Goal: Information Seeking & Learning: Learn about a topic

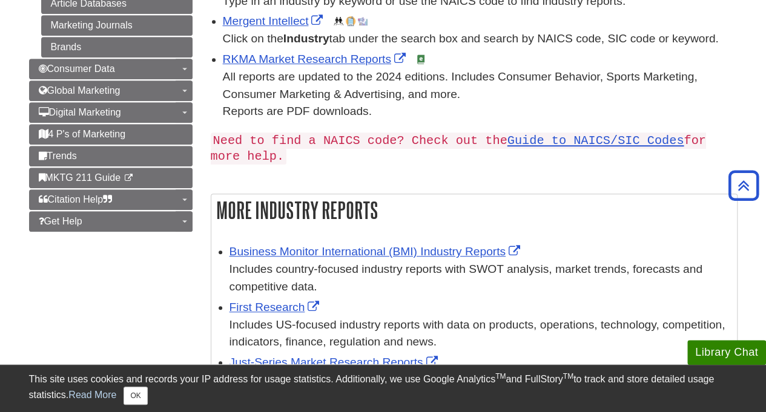
scroll to position [306, 0]
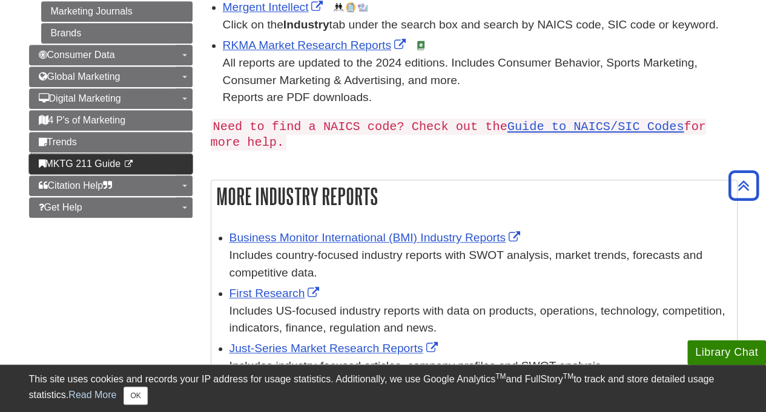
click at [101, 159] on span "MKTG 211 Guide" at bounding box center [80, 164] width 82 height 10
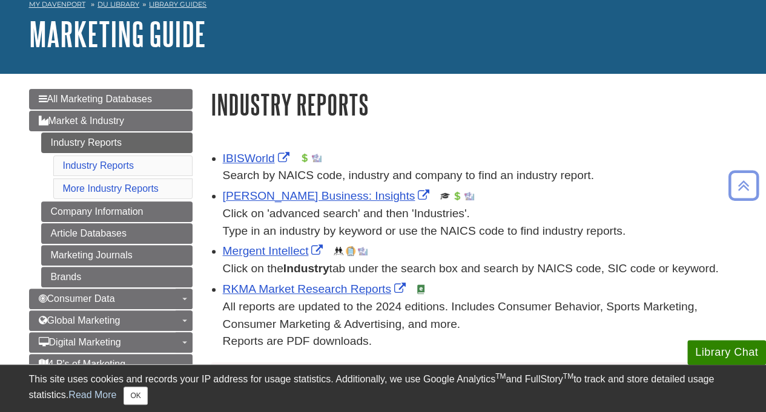
scroll to position [0, 0]
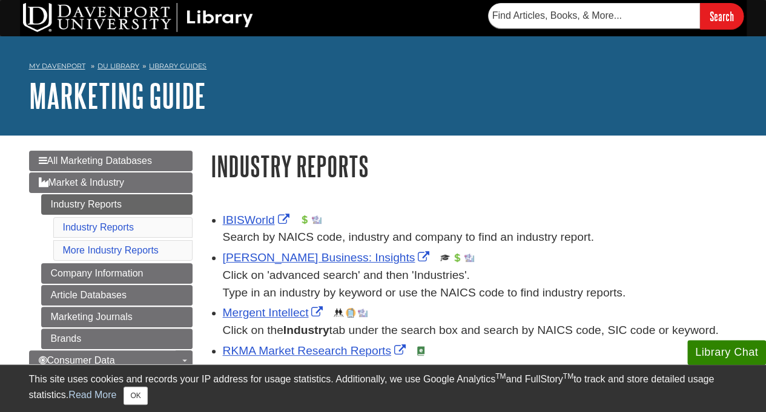
click at [472, 116] on div "My Davenport DU Library Library Guides Marketing Guide Industry Reports Search …" at bounding box center [383, 85] width 766 height 99
click at [492, 89] on h1 "Marketing Guide" at bounding box center [383, 96] width 709 height 36
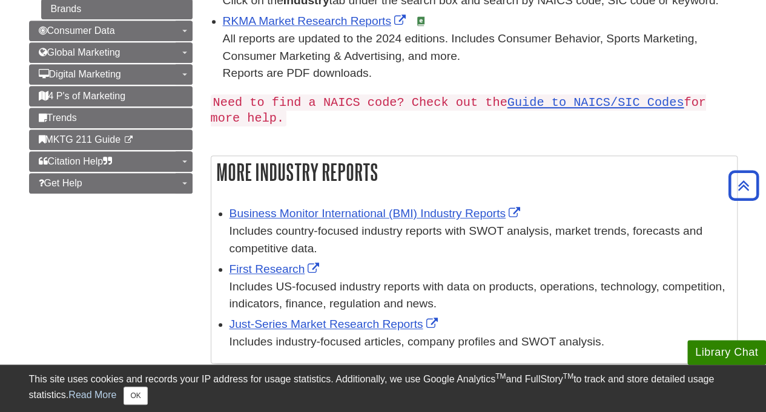
scroll to position [329, 0]
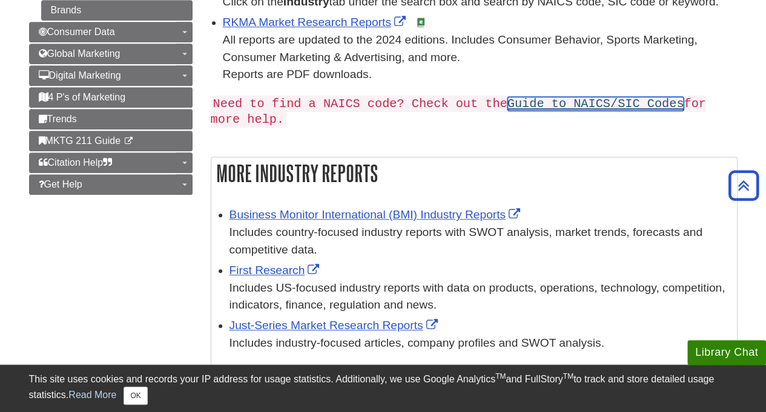
click at [551, 103] on link "Guide to NAICS/SIC Codes" at bounding box center [596, 104] width 177 height 14
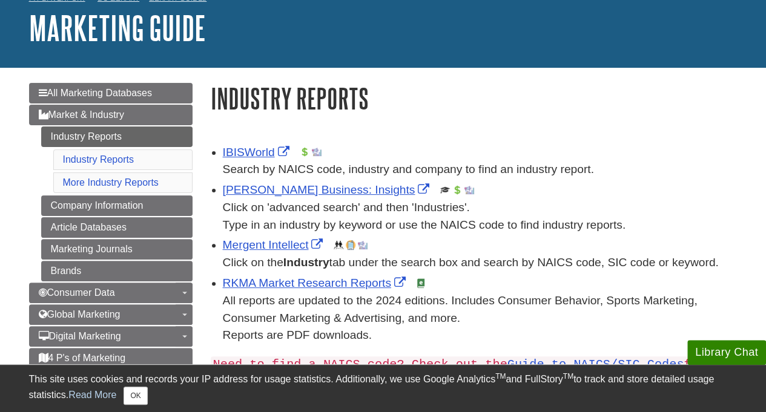
scroll to position [0, 0]
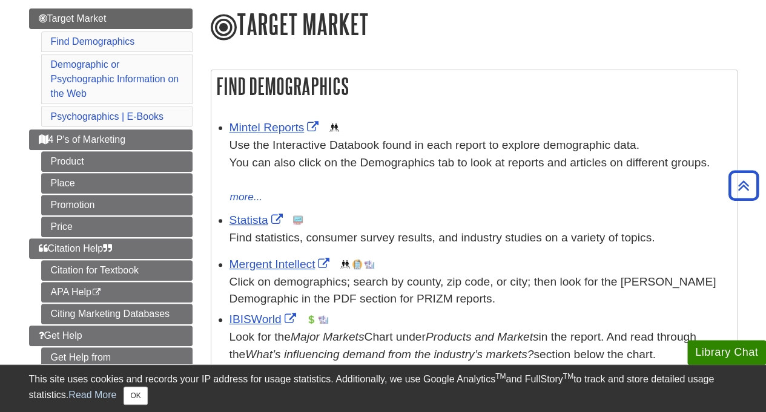
scroll to position [231, 0]
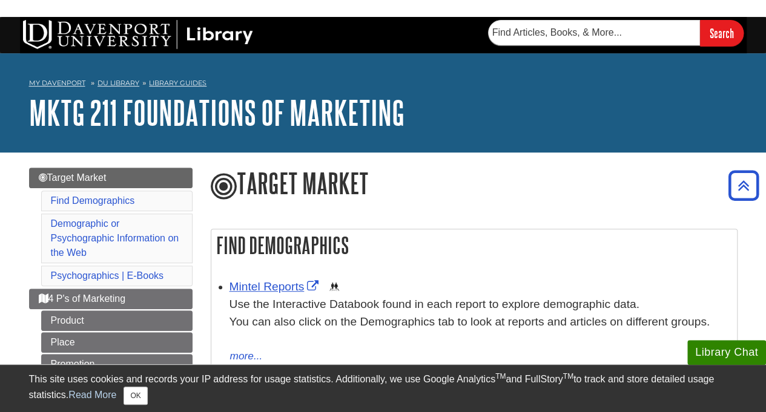
click at [0, 0] on button "Close popup" at bounding box center [0, 0] width 0 height 0
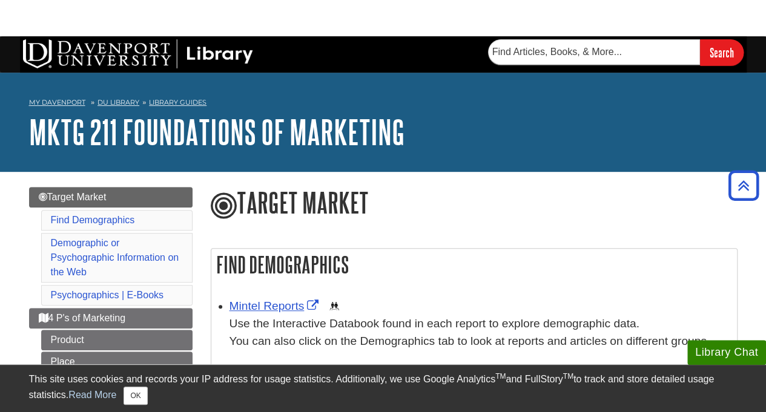
scroll to position [206, 0]
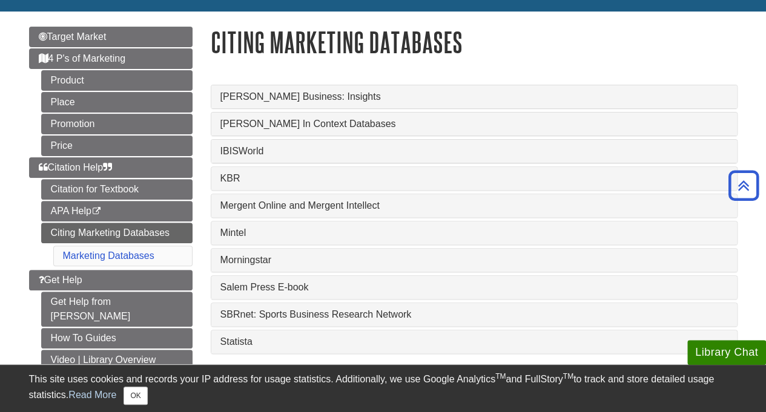
scroll to position [122, 0]
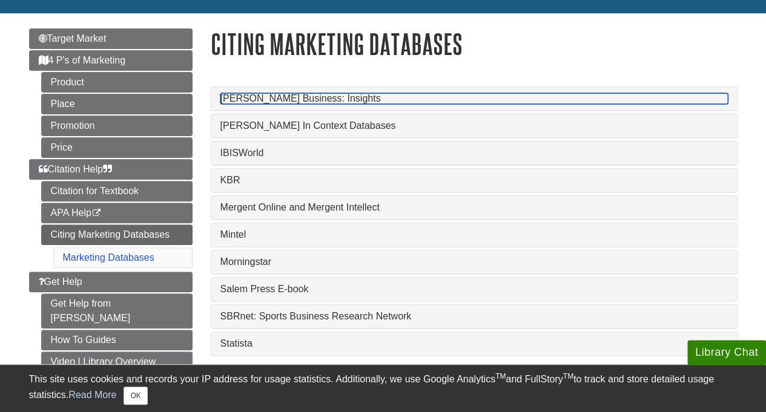
click at [293, 99] on link "Gale Business: Insights" at bounding box center [474, 98] width 508 height 11
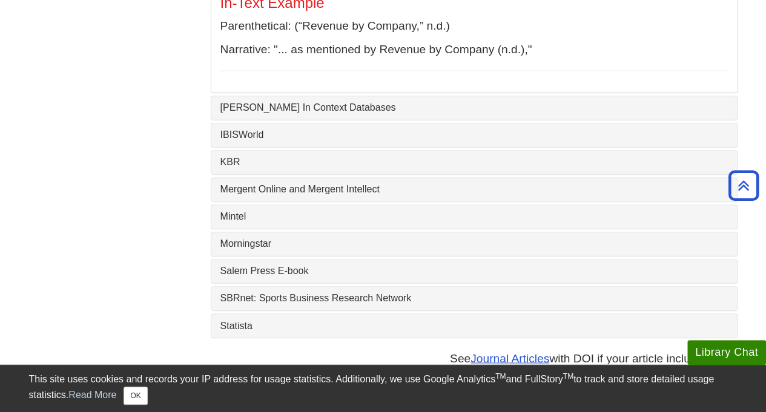
scroll to position [839, 0]
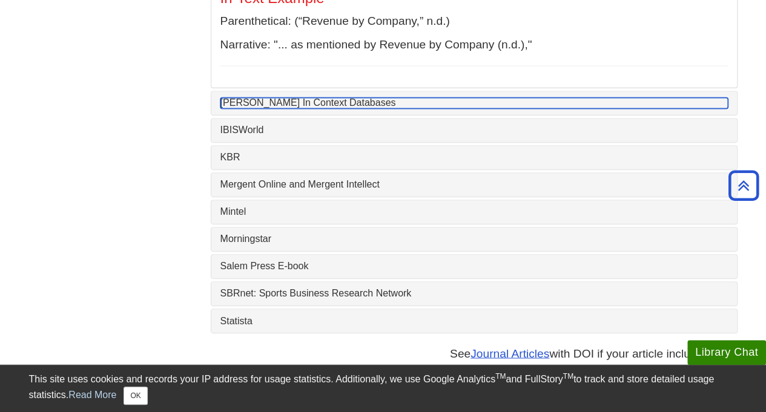
click at [297, 101] on link "Gale In Context Databases" at bounding box center [474, 103] width 508 height 11
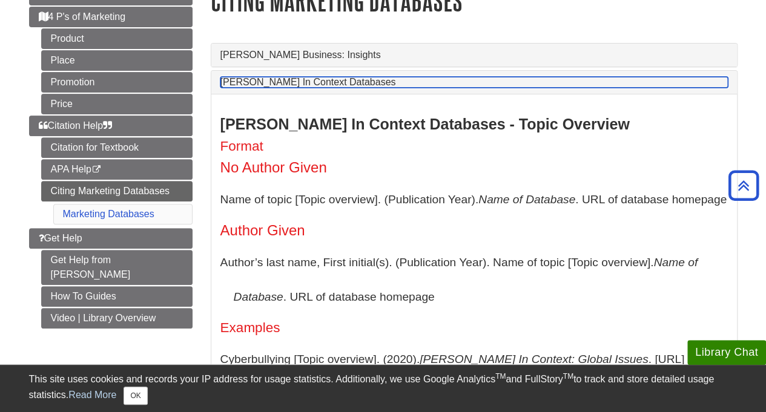
scroll to position [164, 0]
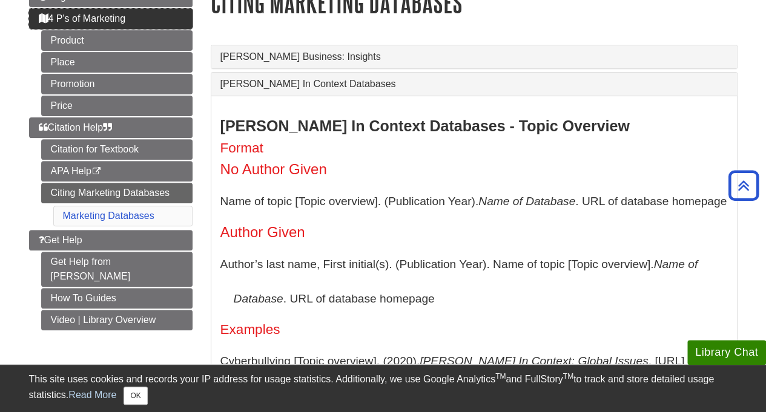
click at [110, 13] on span "4 P's of Marketing" at bounding box center [82, 18] width 87 height 10
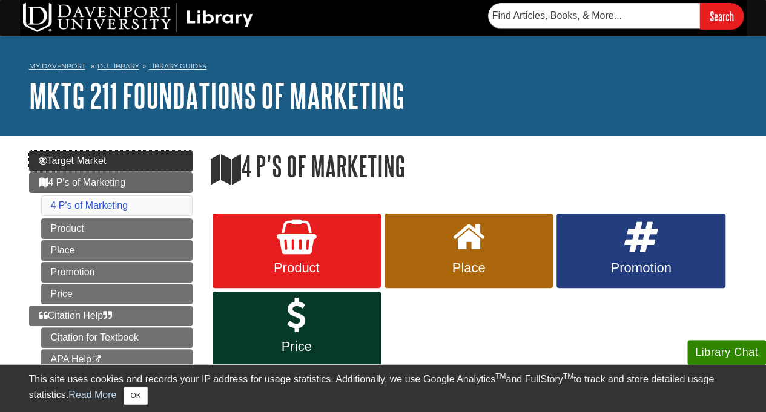
click at [113, 159] on link "Target Market" at bounding box center [111, 161] width 164 height 21
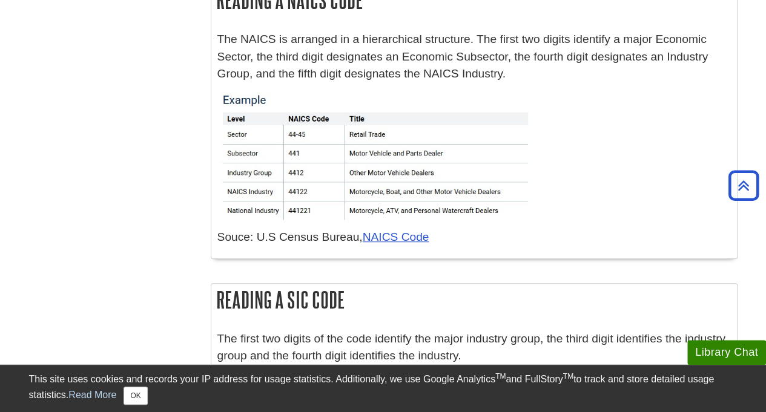
scroll to position [359, 0]
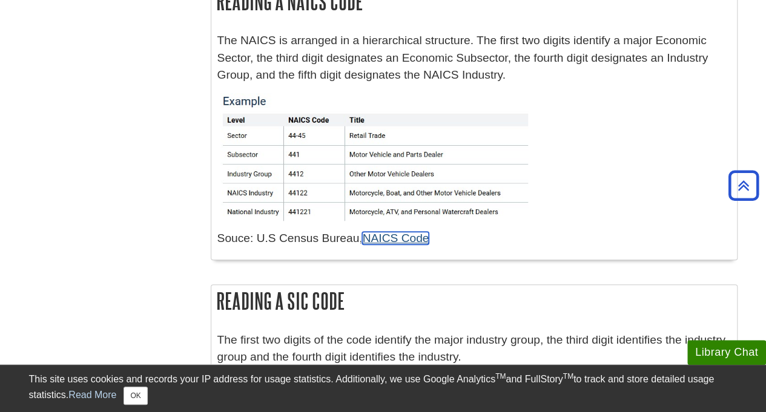
click at [402, 239] on link "NAICS Code" at bounding box center [395, 238] width 67 height 13
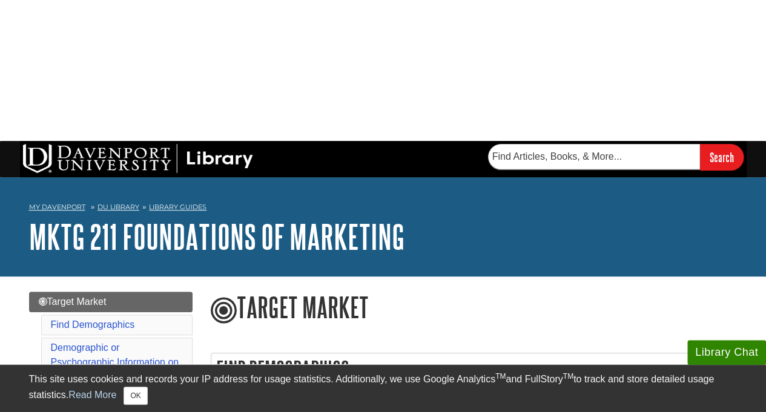
scroll to position [44, 0]
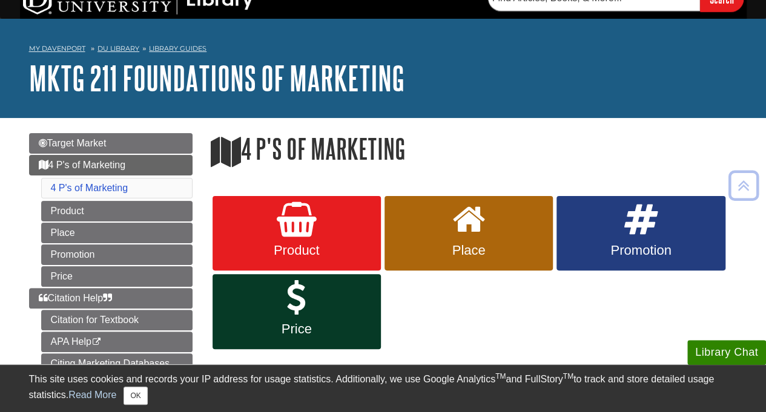
scroll to position [19, 0]
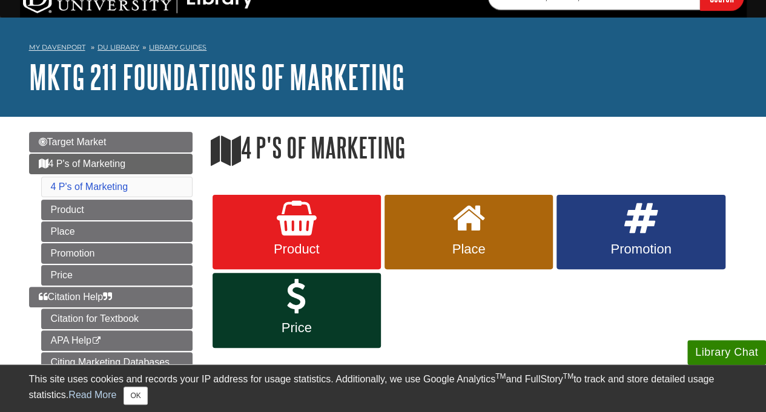
drag, startPoint x: 521, startPoint y: 328, endPoint x: 700, endPoint y: 334, distance: 179.4
click at [558, 332] on div "Product Place Promotion Price" at bounding box center [474, 271] width 527 height 157
click at [766, 328] on html "Library Chat This site uses cookies and records your IP address for usage stati…" at bounding box center [383, 404] width 766 height 847
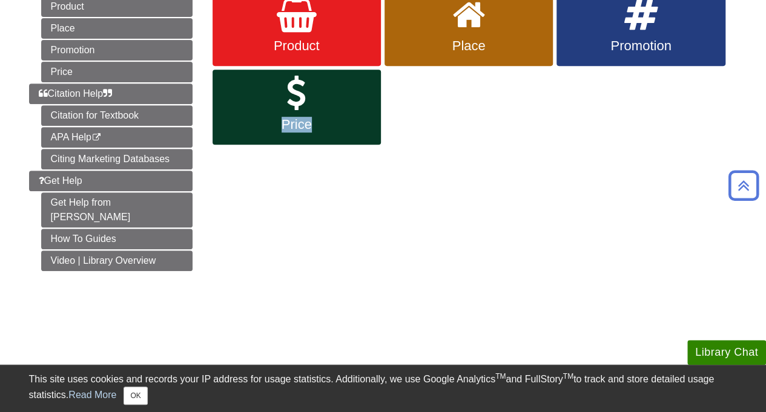
scroll to position [224, 0]
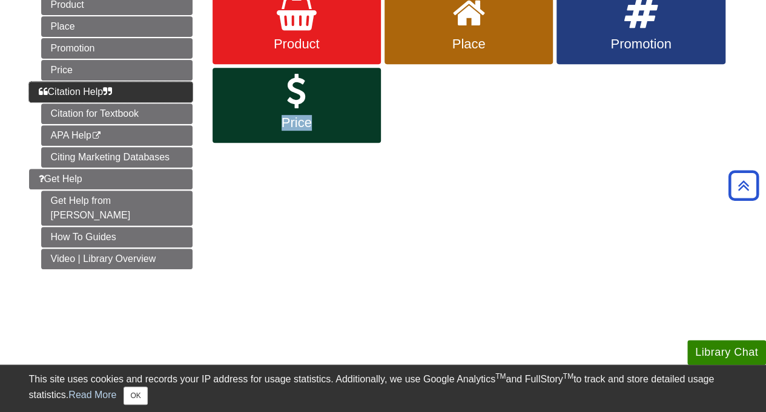
click at [99, 87] on span "Citation Help" at bounding box center [76, 92] width 74 height 10
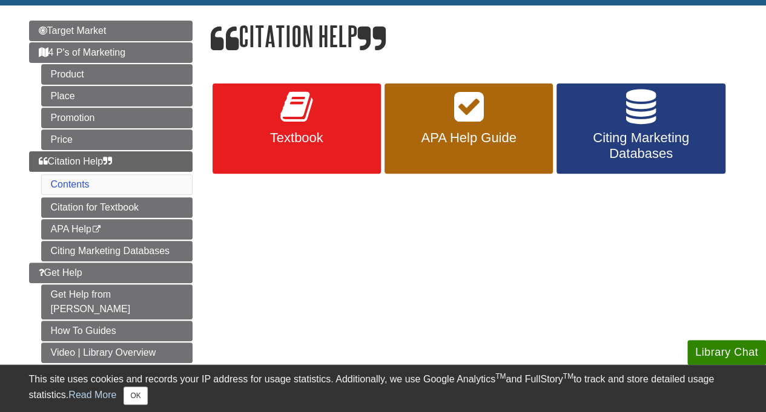
scroll to position [195, 0]
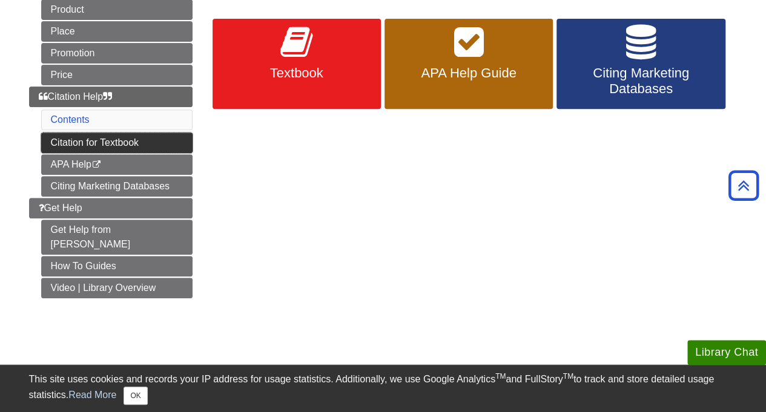
click at [131, 139] on link "Citation for Textbook" at bounding box center [116, 143] width 151 height 21
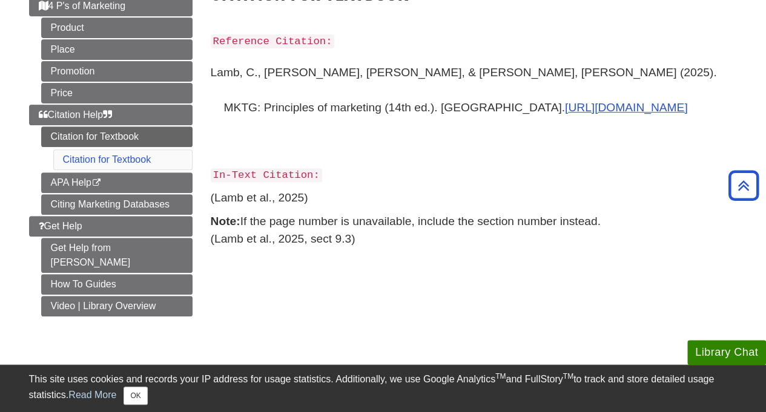
scroll to position [111, 0]
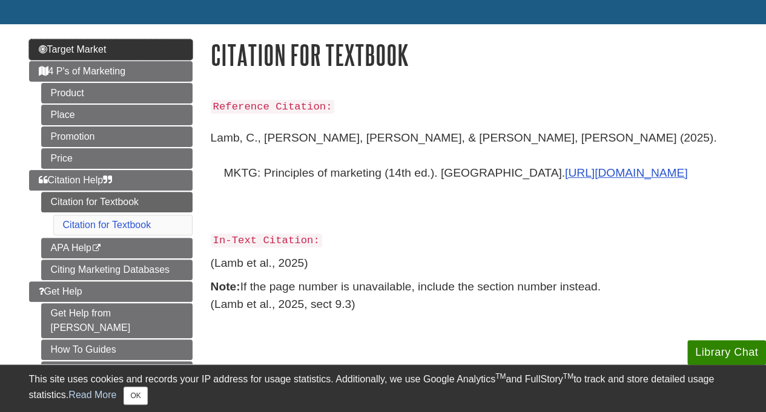
click at [132, 46] on link "Target Market" at bounding box center [111, 49] width 164 height 21
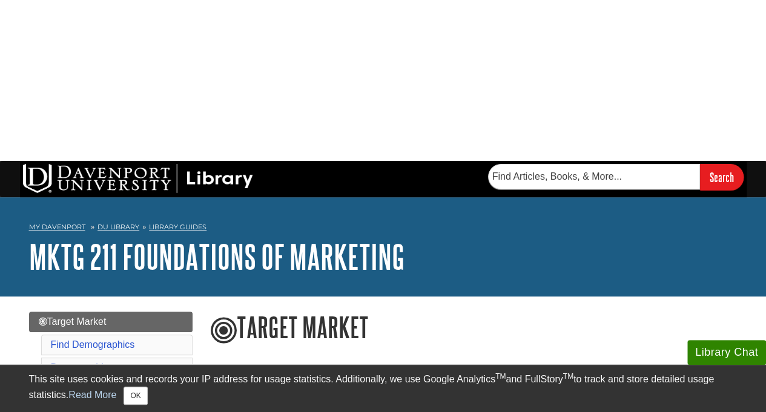
scroll to position [93, 0]
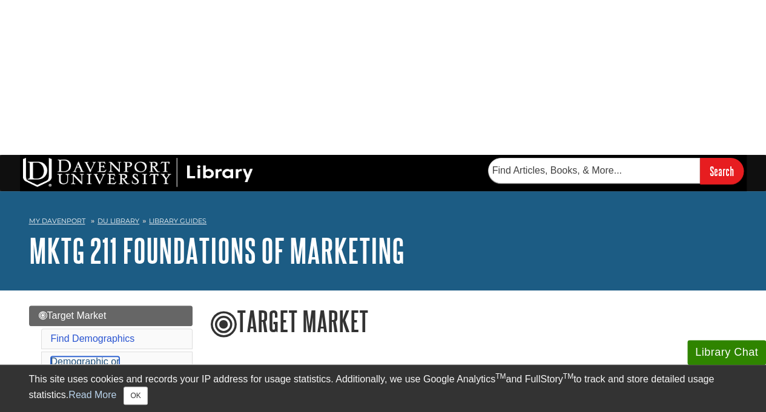
click at [94, 357] on link "Demographic or Psychographic Information on the Web" at bounding box center [115, 376] width 128 height 39
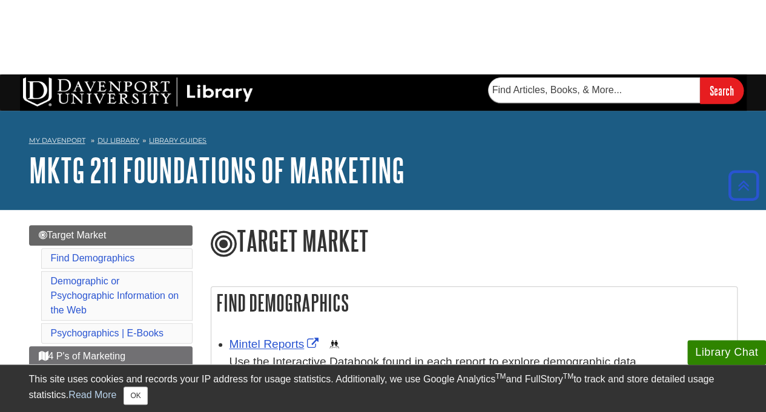
scroll to position [166, 0]
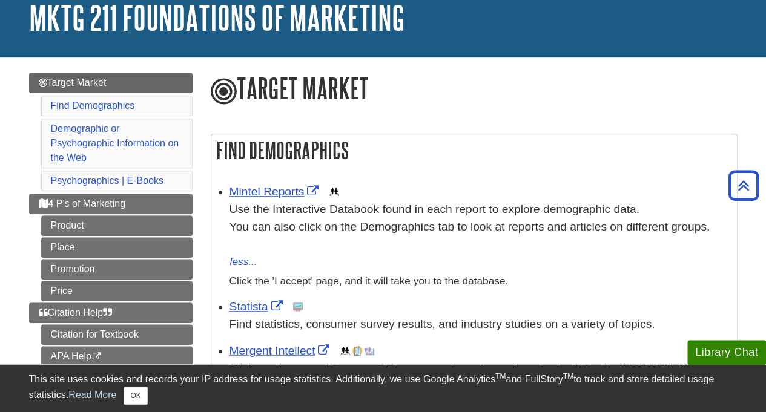
scroll to position [332, 0]
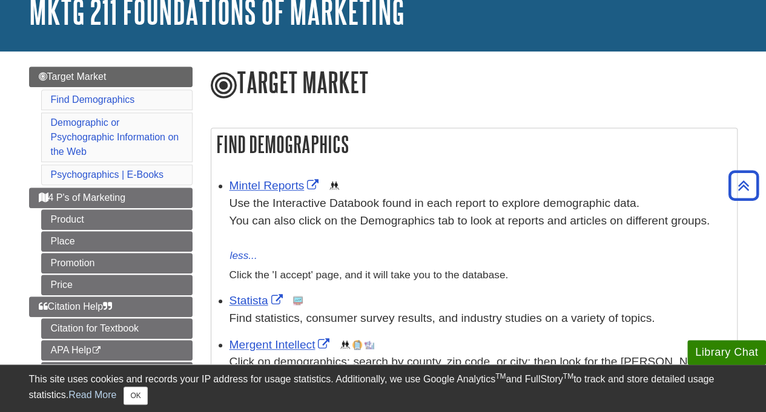
click at [428, 337] on div "Mergent Intellect This link opens in a new window Click on demographics; search…" at bounding box center [480, 363] width 501 height 52
click at [401, 337] on div "Mergent Intellect This link opens in a new window Click on demographics; search…" at bounding box center [480, 363] width 501 height 52
click at [404, 337] on div "Mergent Intellect This link opens in a new window Click on demographics; search…" at bounding box center [480, 363] width 501 height 52
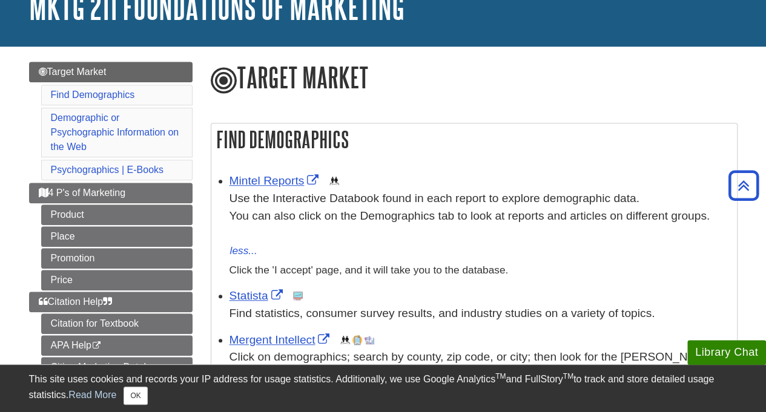
drag, startPoint x: 545, startPoint y: 206, endPoint x: 775, endPoint y: 198, distance: 229.7
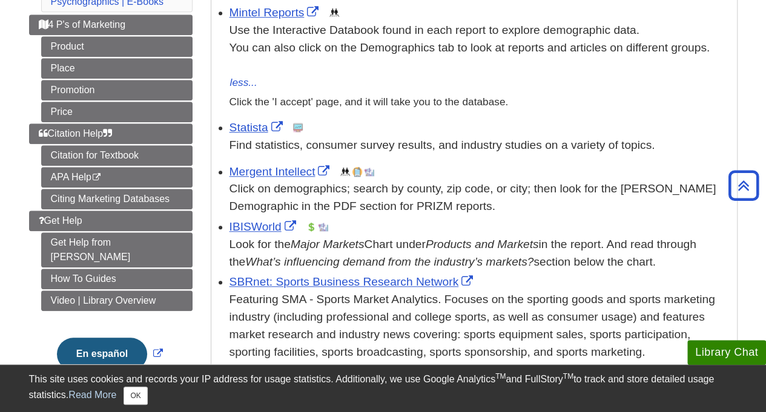
scroll to position [510, 0]
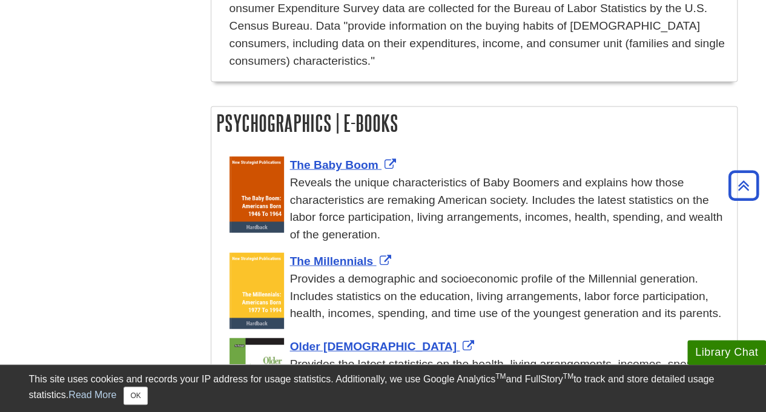
scroll to position [1288, 0]
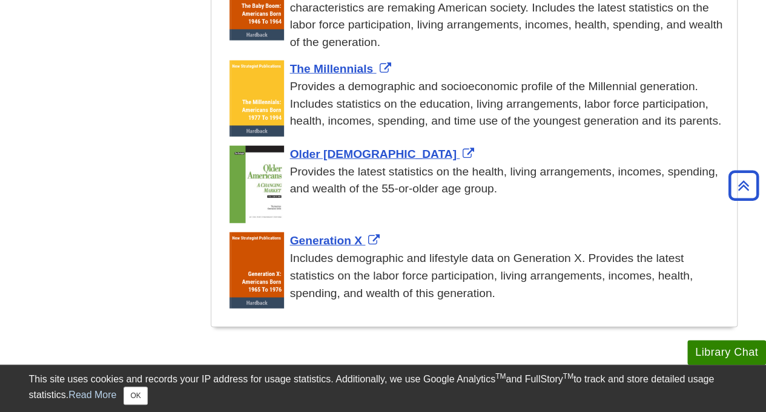
scroll to position [1498, 0]
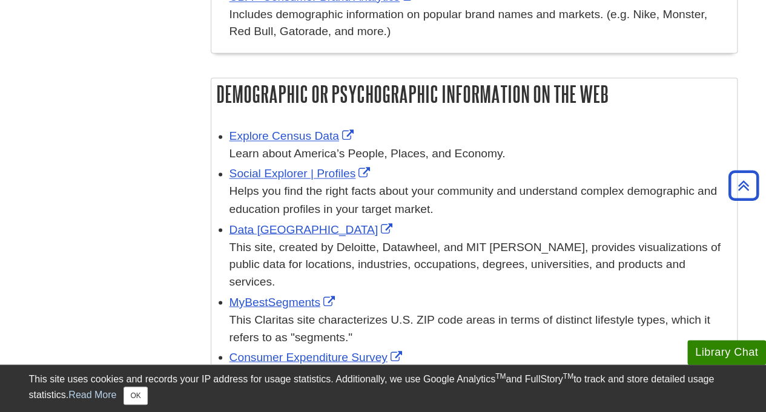
scroll to position [941, 0]
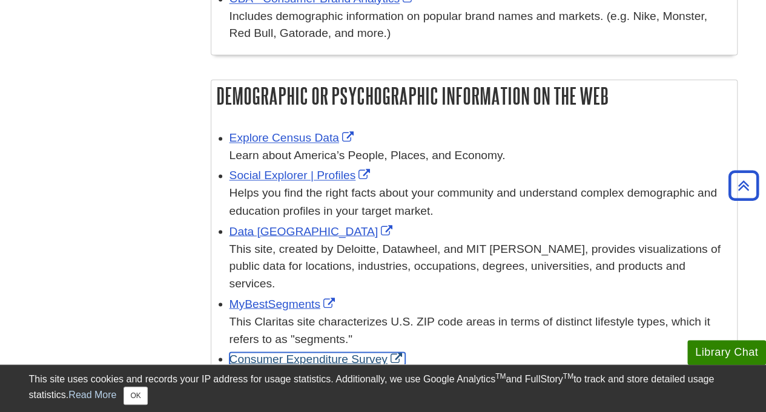
click at [313, 352] on link "Consumer Expenditure Survey" at bounding box center [318, 358] width 176 height 13
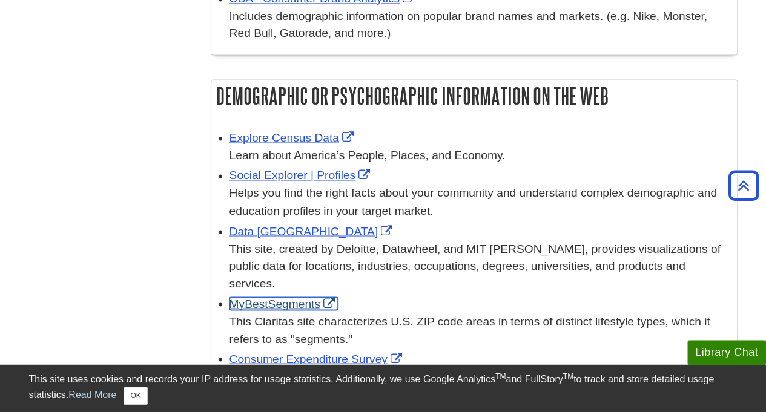
click at [257, 297] on link "MyBestSegments" at bounding box center [284, 303] width 108 height 13
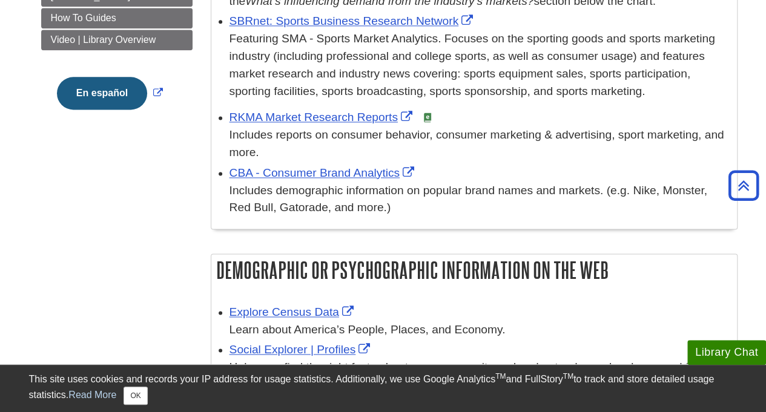
scroll to position [762, 0]
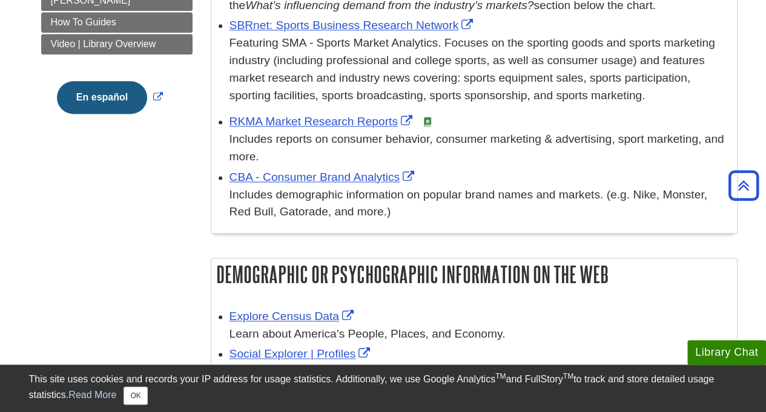
click at [249, 403] on link "Data [GEOGRAPHIC_DATA]" at bounding box center [313, 409] width 167 height 13
click at [272, 348] on link "Social Explorer | Profiles" at bounding box center [302, 354] width 144 height 13
click at [310, 310] on link "Explore Census Data" at bounding box center [293, 316] width 127 height 13
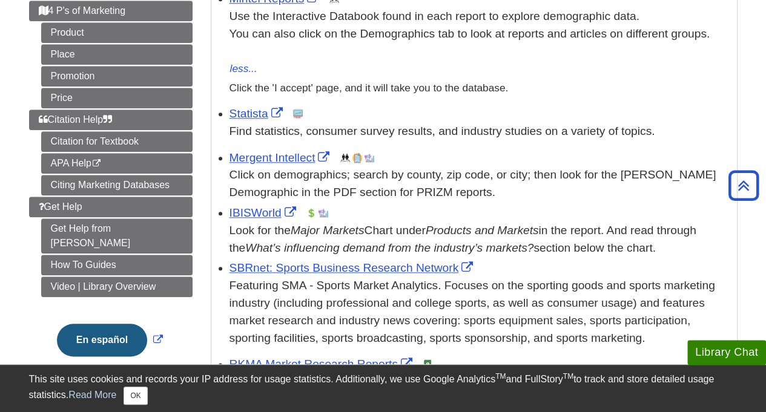
scroll to position [418, 0]
